Goal: Entertainment & Leisure: Consume media (video, audio)

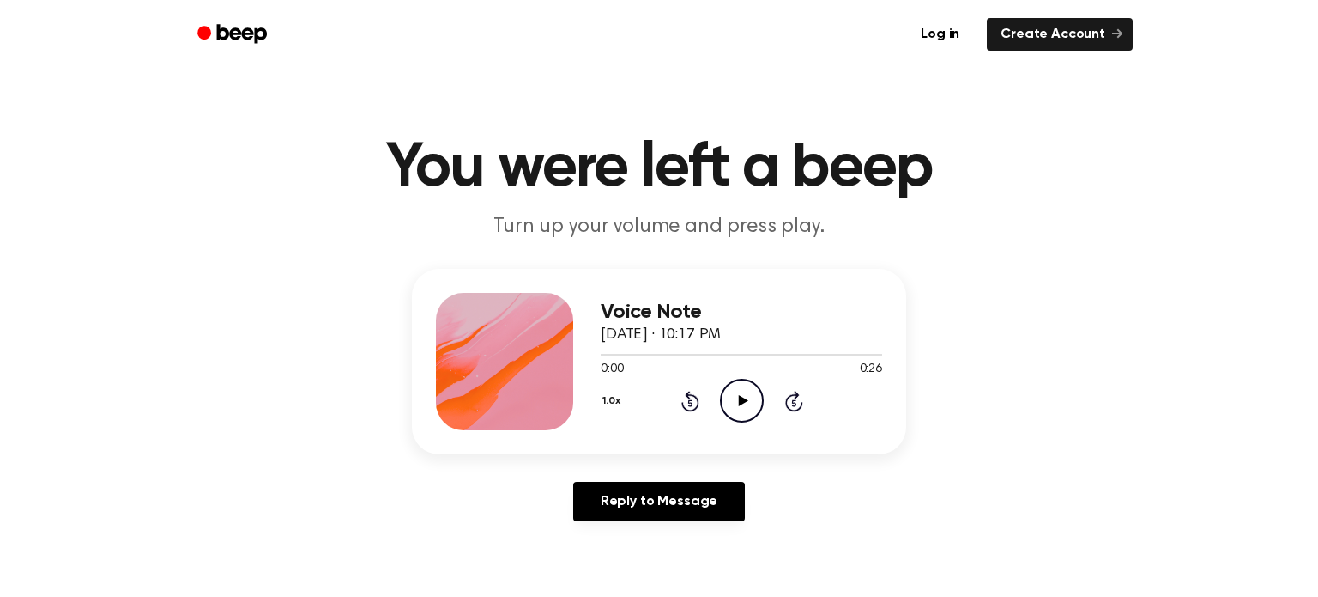
click at [742, 411] on icon "Play Audio" at bounding box center [742, 401] width 44 height 44
click at [741, 403] on icon at bounding box center [742, 400] width 9 height 11
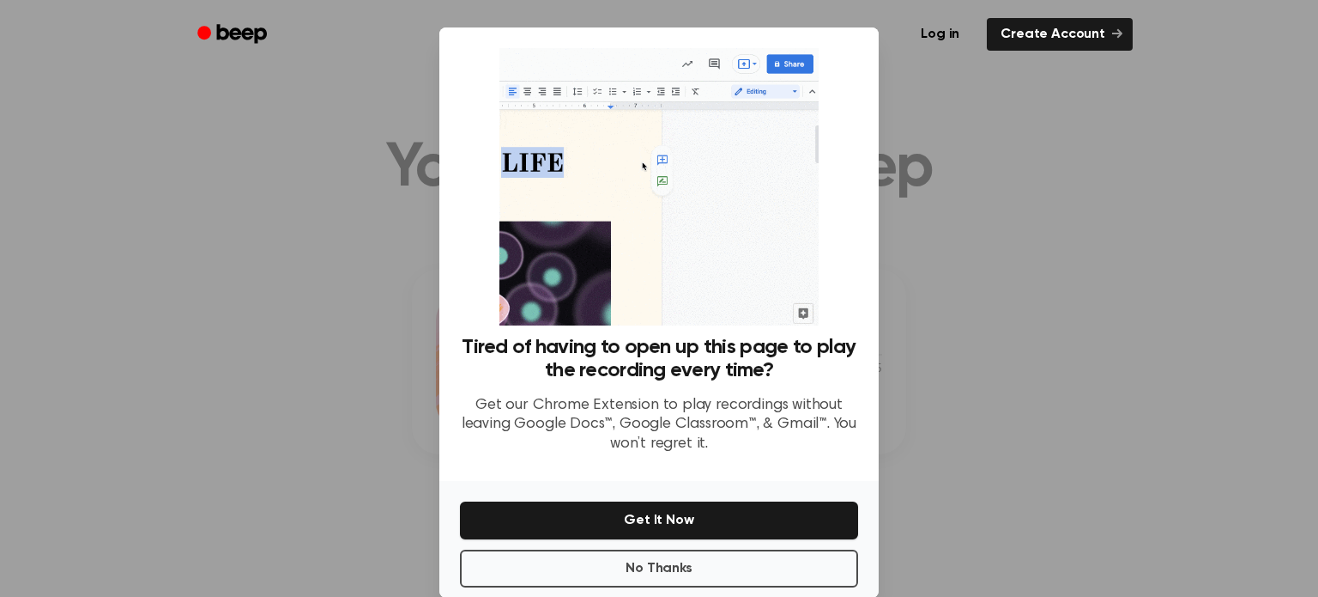
scroll to position [27, 0]
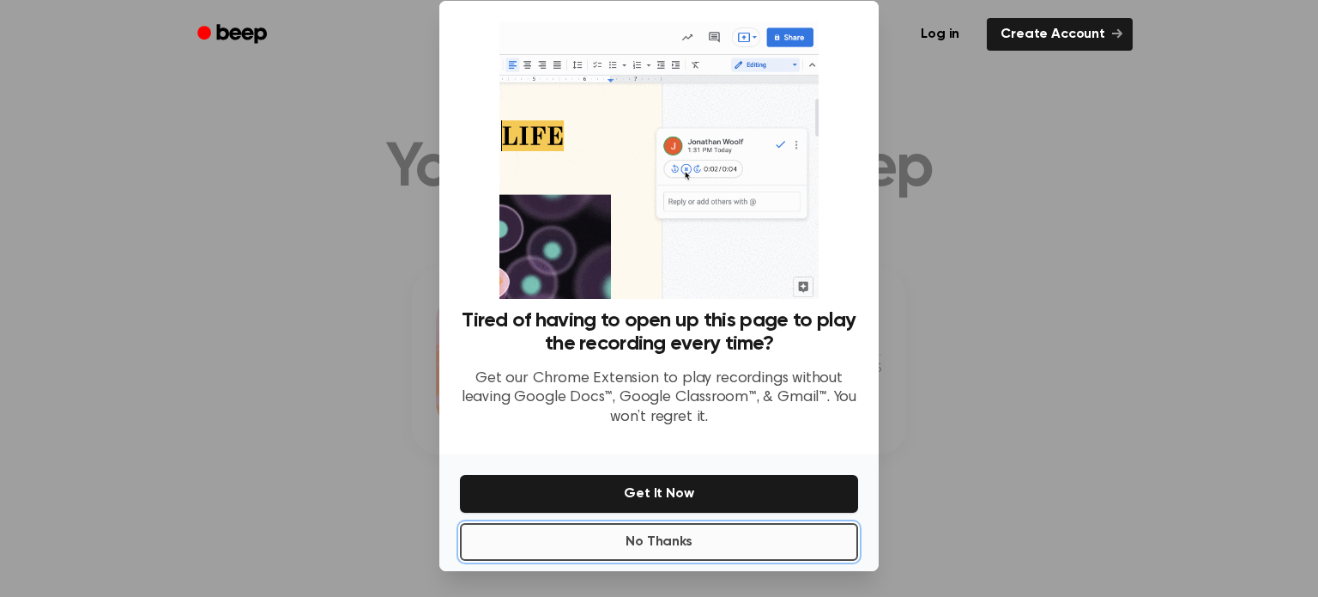
click at [661, 538] on button "No Thanks" at bounding box center [659, 542] width 398 height 38
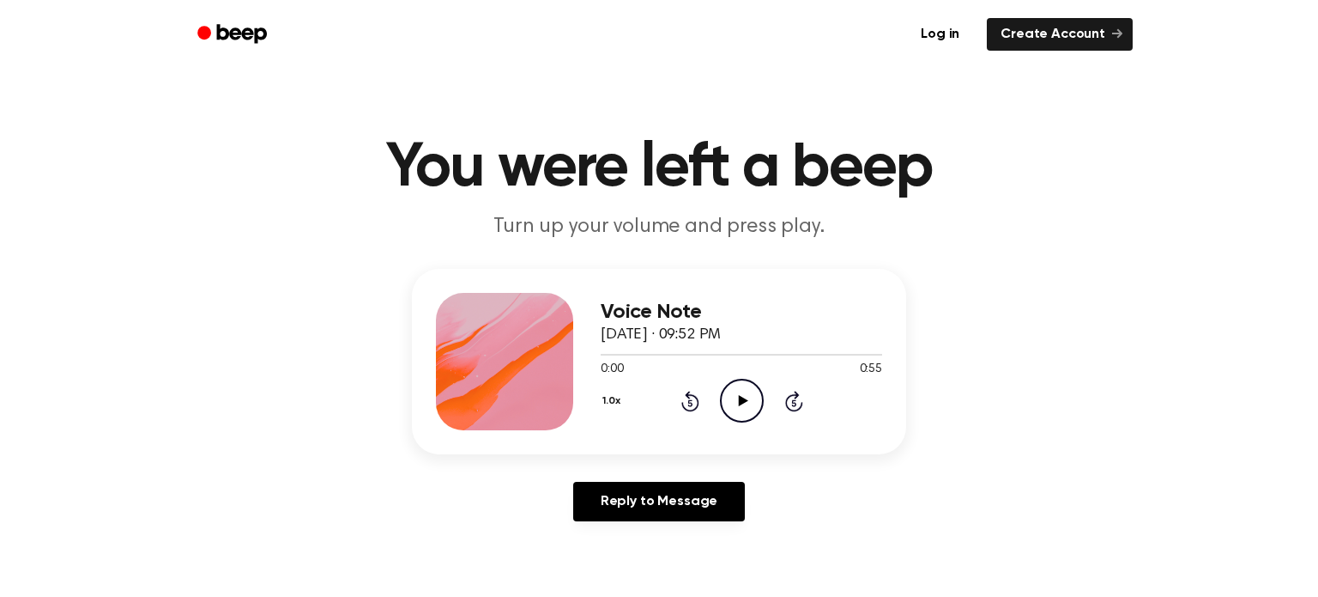
click at [743, 415] on icon "Play Audio" at bounding box center [742, 401] width 44 height 44
click at [736, 402] on icon "Play Audio" at bounding box center [742, 401] width 44 height 44
click at [746, 416] on icon "Play Audio" at bounding box center [742, 401] width 44 height 44
click at [717, 389] on div "1.0x Rewind 5 seconds Play Audio Skip 5 seconds" at bounding box center [742, 401] width 282 height 44
click at [730, 392] on icon "Play Audio" at bounding box center [742, 401] width 44 height 44
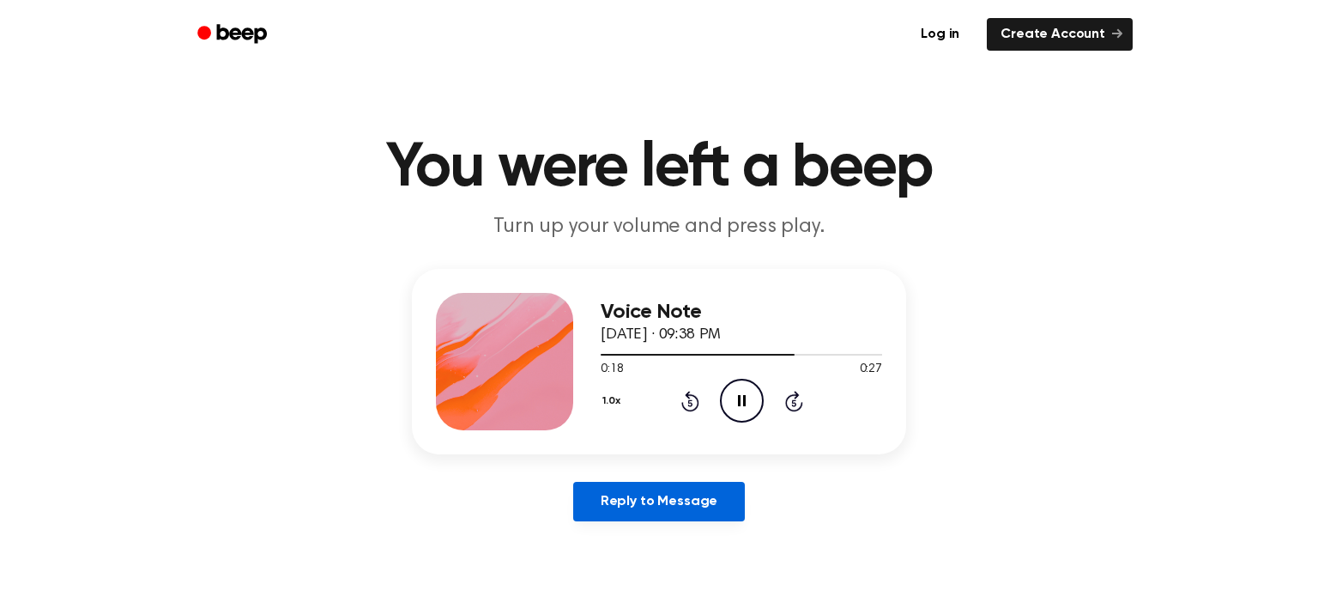
click at [668, 500] on link "Reply to Message" at bounding box center [659, 501] width 172 height 39
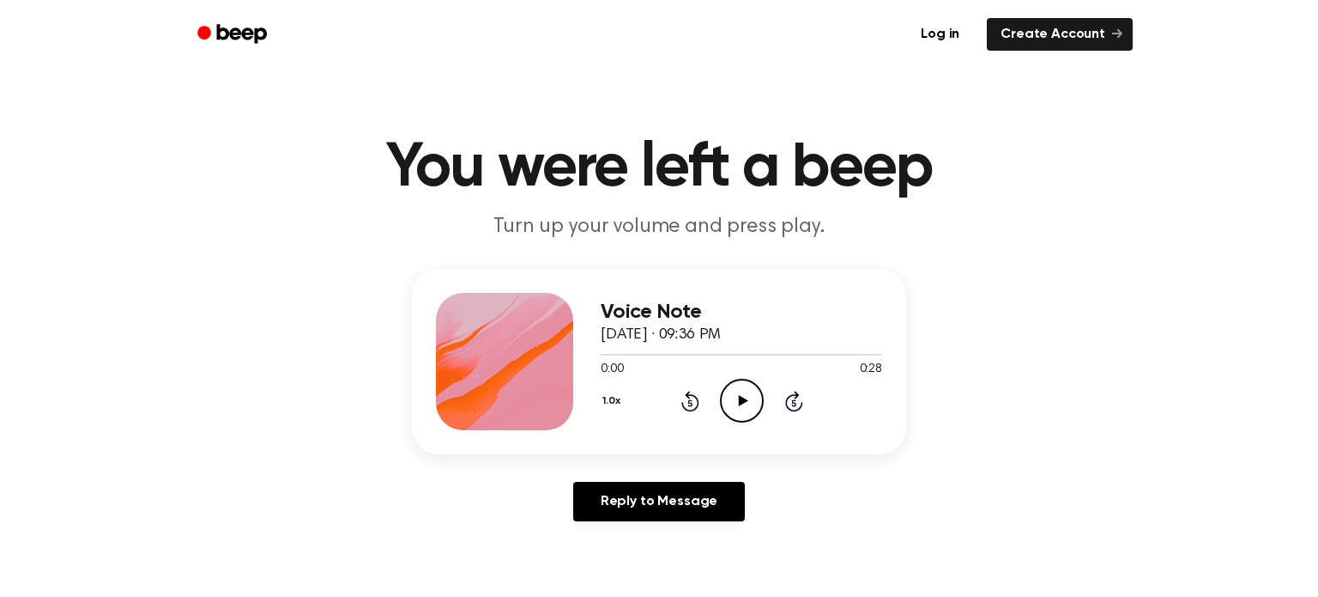
click at [737, 403] on icon "Play Audio" at bounding box center [742, 401] width 44 height 44
click at [742, 389] on icon "Play Audio" at bounding box center [742, 401] width 44 height 44
click at [740, 409] on icon "Play Audio" at bounding box center [742, 401] width 44 height 44
click at [748, 400] on icon "Play Audio" at bounding box center [742, 401] width 44 height 44
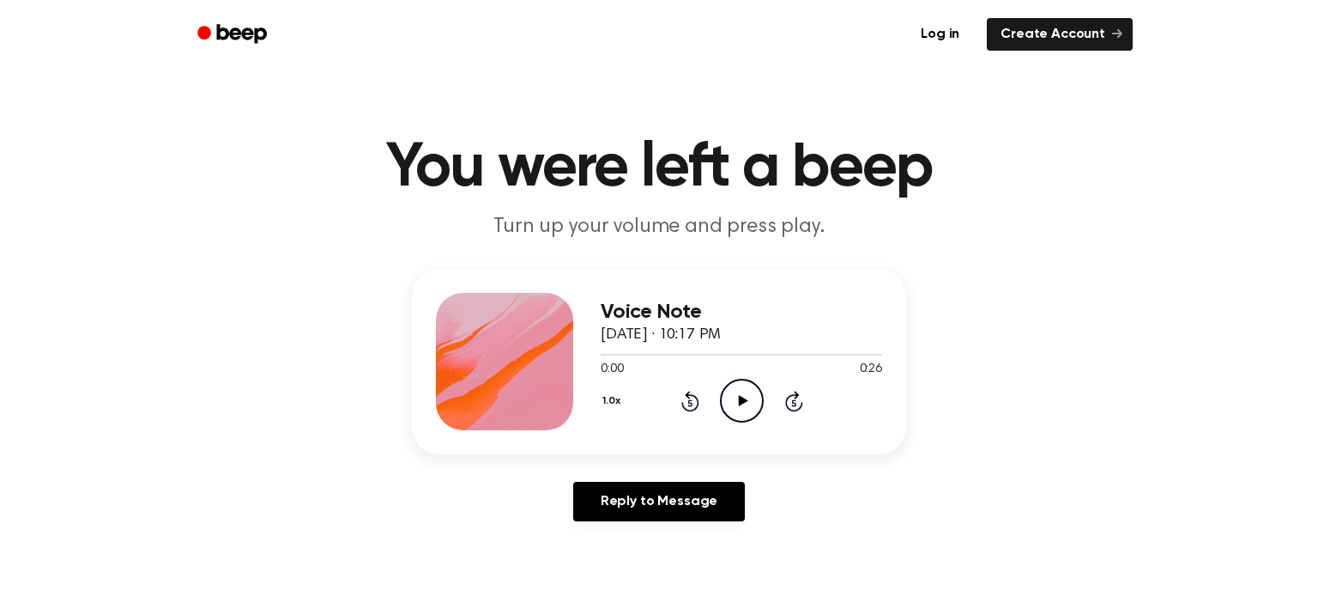
click at [742, 391] on icon "Play Audio" at bounding box center [742, 401] width 44 height 44
click at [750, 382] on circle at bounding box center [742, 400] width 42 height 42
click at [1117, 30] on icon at bounding box center [1117, 33] width 10 height 10
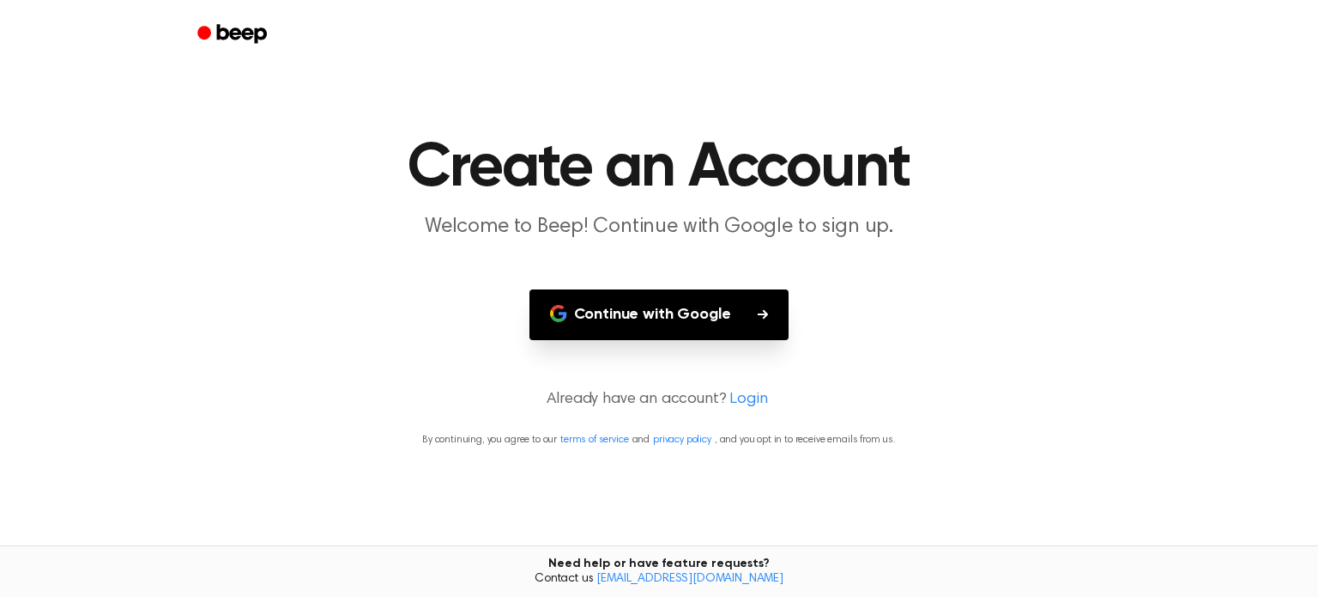
click at [764, 304] on button "Continue with Google" at bounding box center [660, 314] width 260 height 51
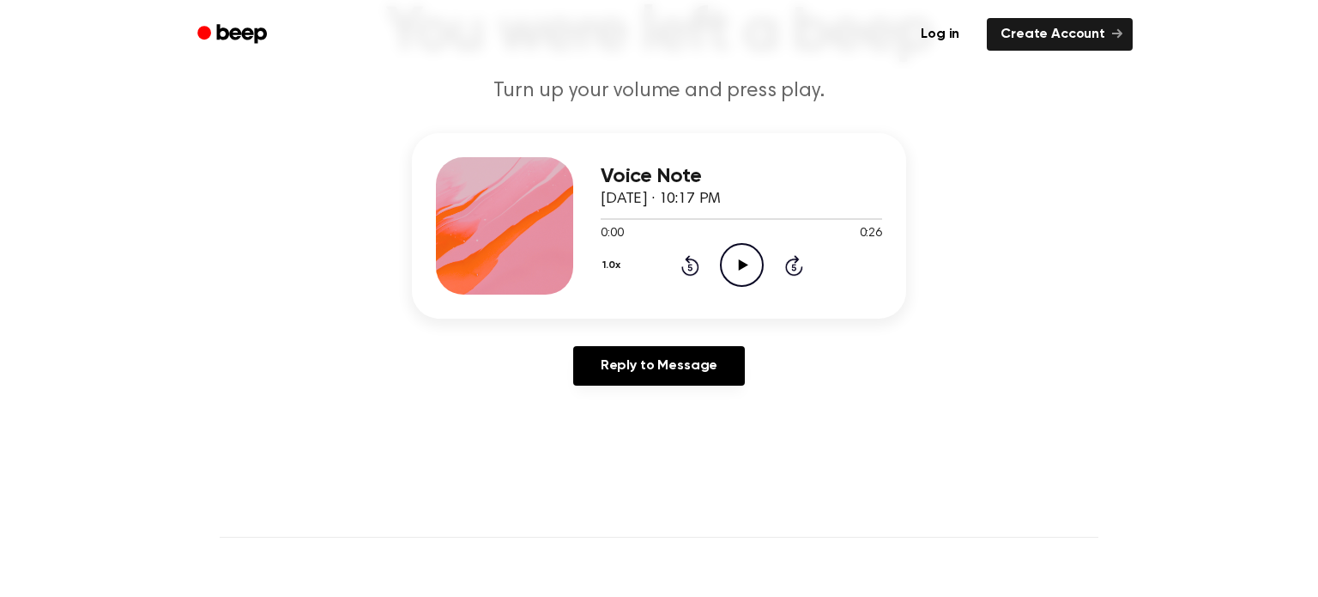
scroll to position [140, 0]
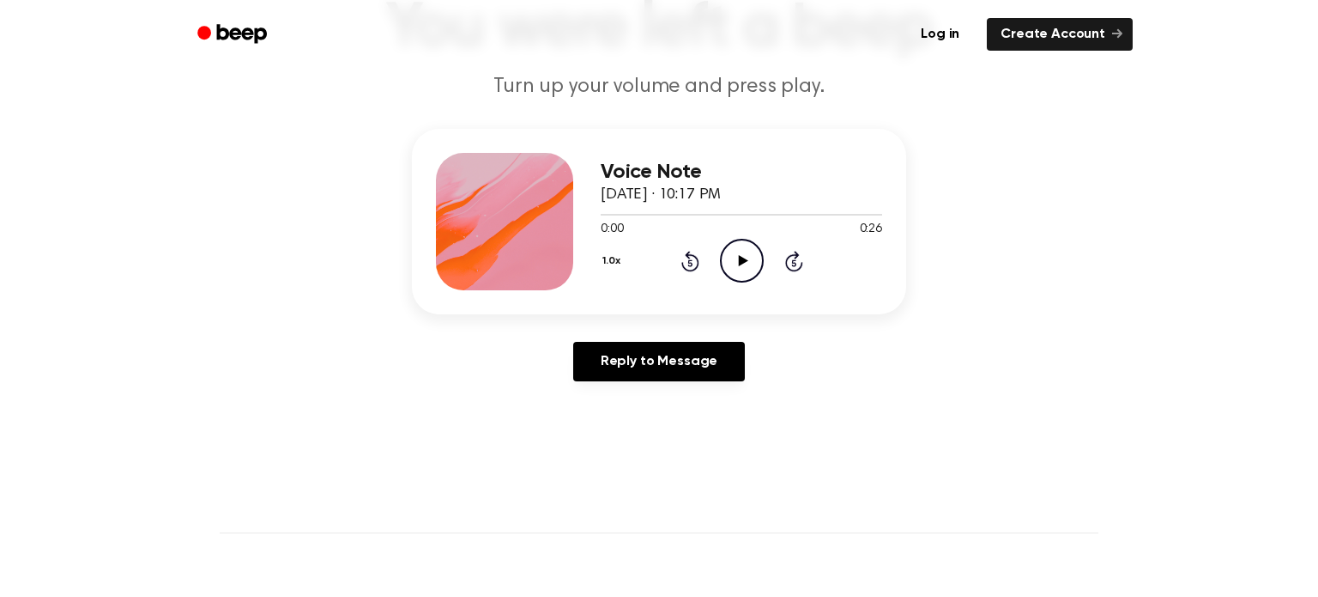
click at [732, 260] on icon "Play Audio" at bounding box center [742, 261] width 44 height 44
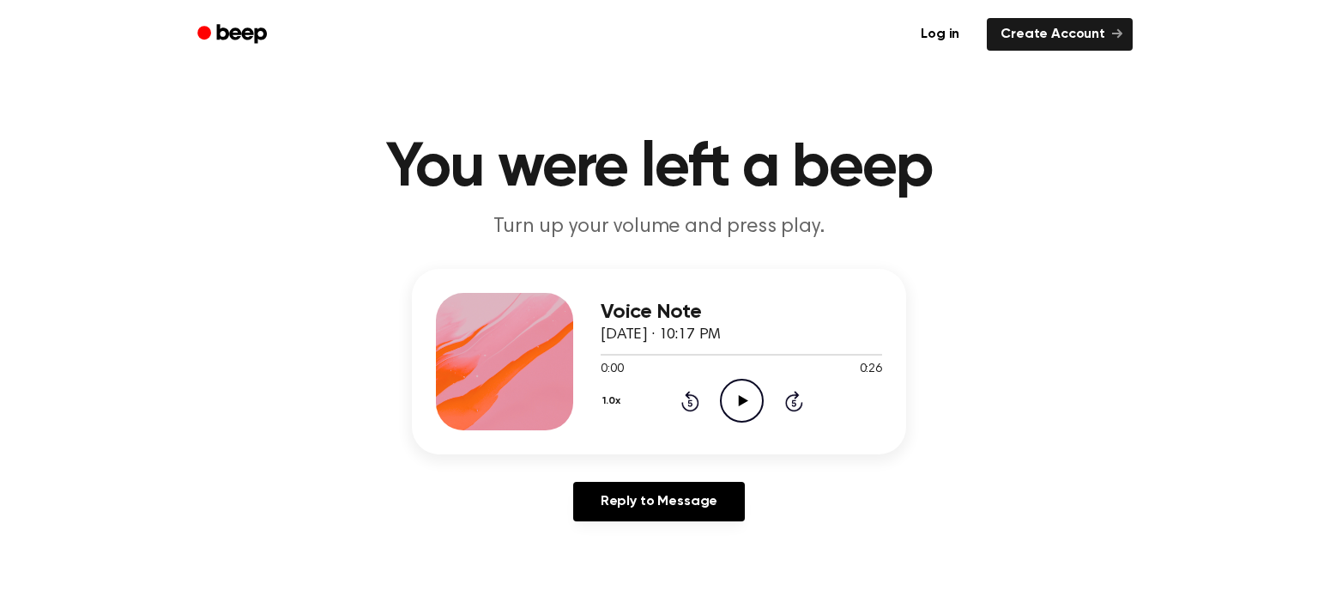
click at [745, 388] on icon "Play Audio" at bounding box center [742, 401] width 44 height 44
click at [681, 394] on icon "Rewind 5 seconds" at bounding box center [690, 401] width 19 height 22
click at [688, 399] on icon "Rewind 5 seconds" at bounding box center [690, 401] width 19 height 22
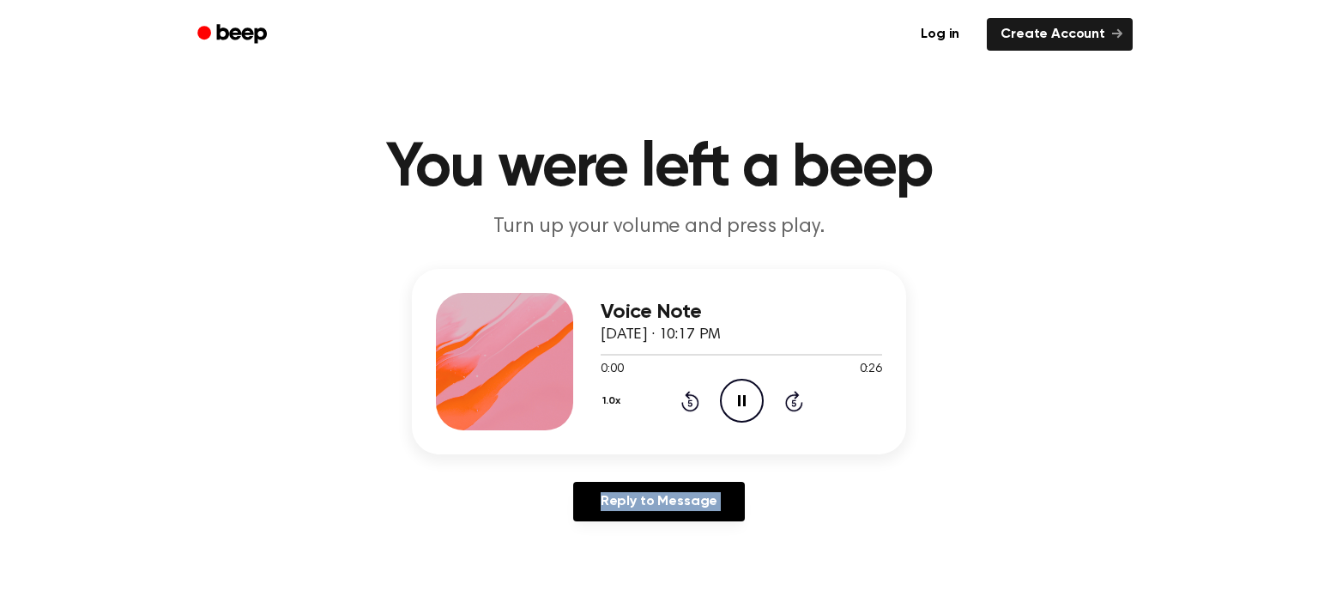
click at [688, 399] on icon "Rewind 5 seconds" at bounding box center [690, 401] width 19 height 22
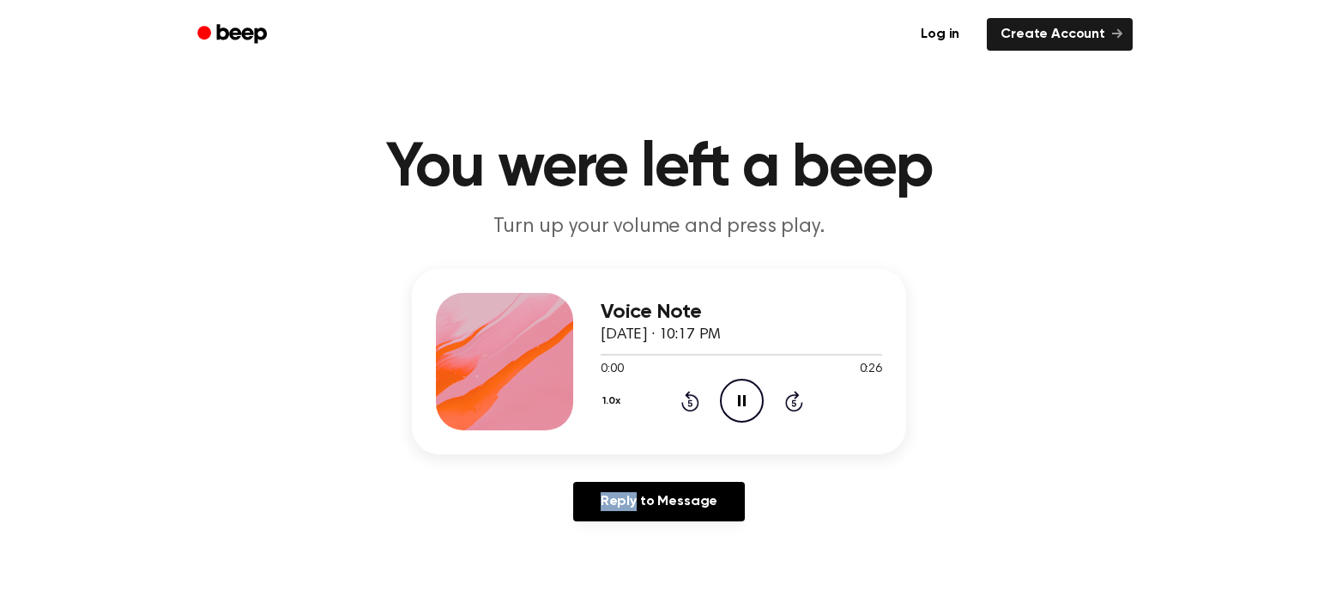
click at [688, 399] on icon "Rewind 5 seconds" at bounding box center [690, 401] width 19 height 22
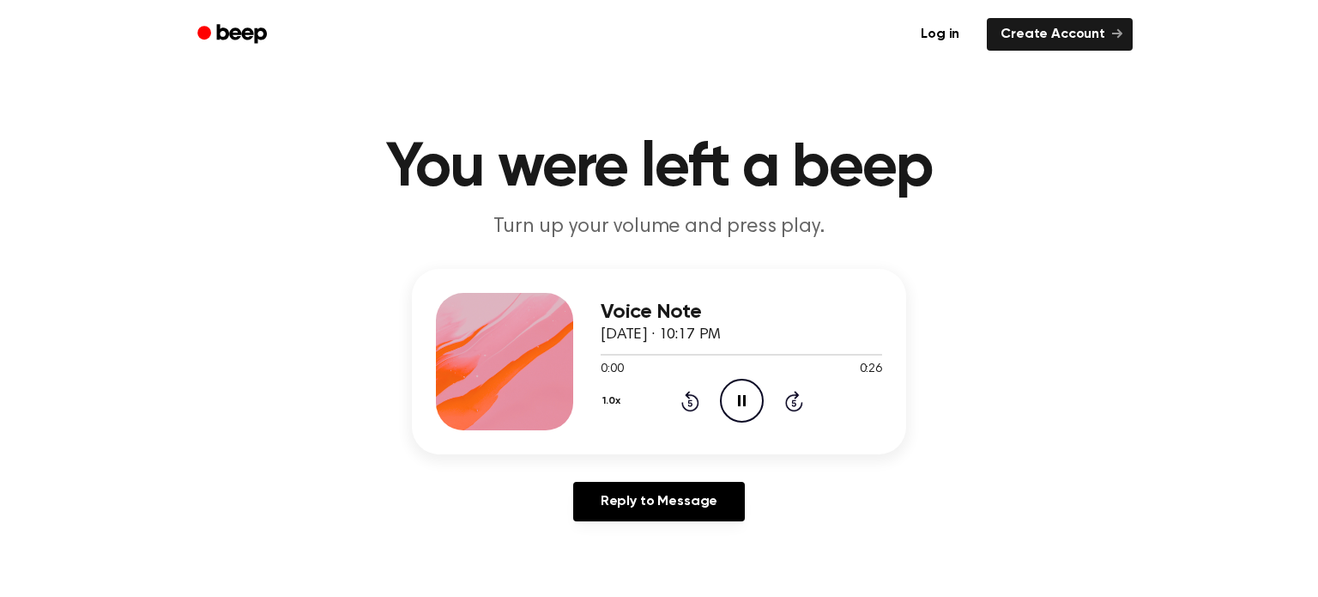
click at [688, 399] on icon "Rewind 5 seconds" at bounding box center [690, 401] width 19 height 22
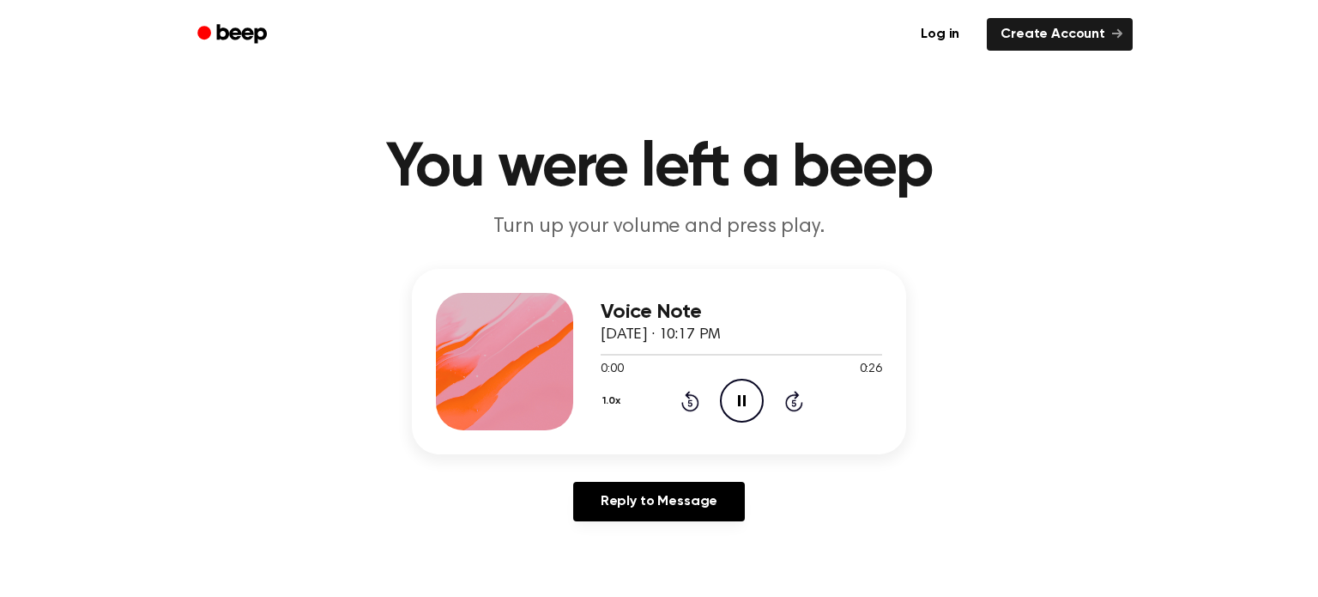
click at [688, 399] on icon "Rewind 5 seconds" at bounding box center [690, 401] width 19 height 22
click at [736, 409] on icon "Play Audio" at bounding box center [742, 401] width 44 height 44
click at [736, 409] on icon "Pause Audio" at bounding box center [742, 401] width 44 height 44
